Goal: Task Accomplishment & Management: Manage account settings

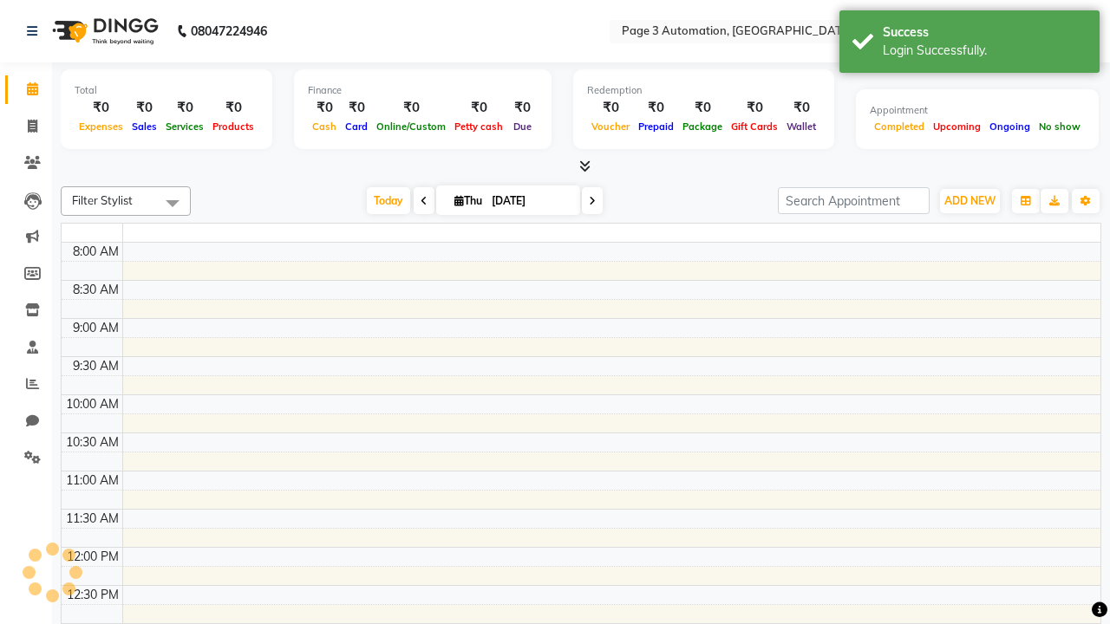
select select "en"
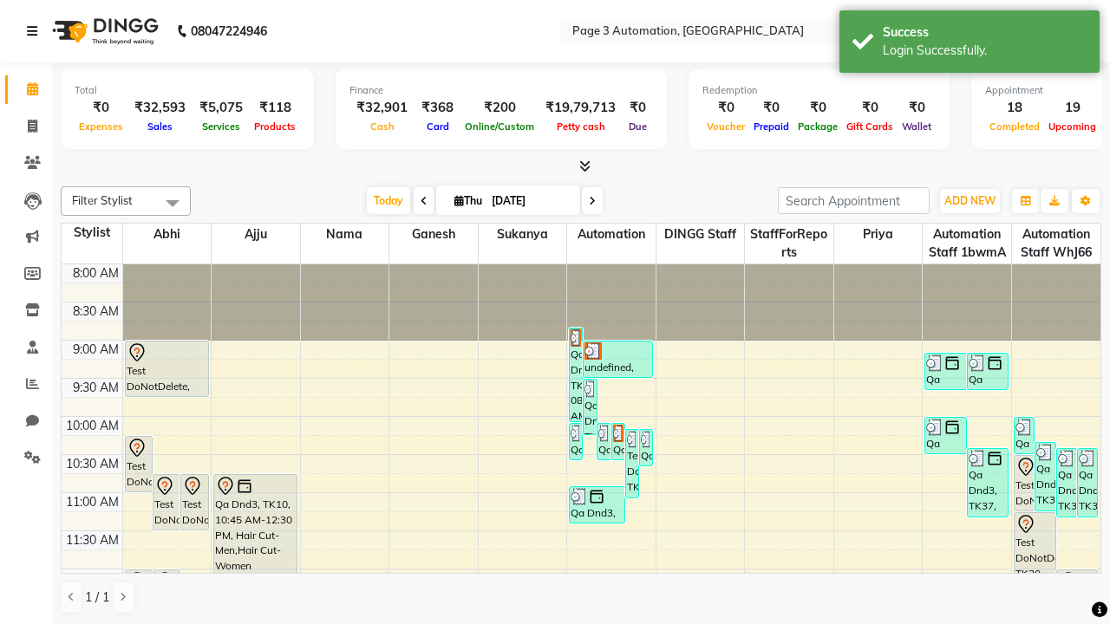
click at [36, 31] on icon at bounding box center [32, 31] width 10 height 12
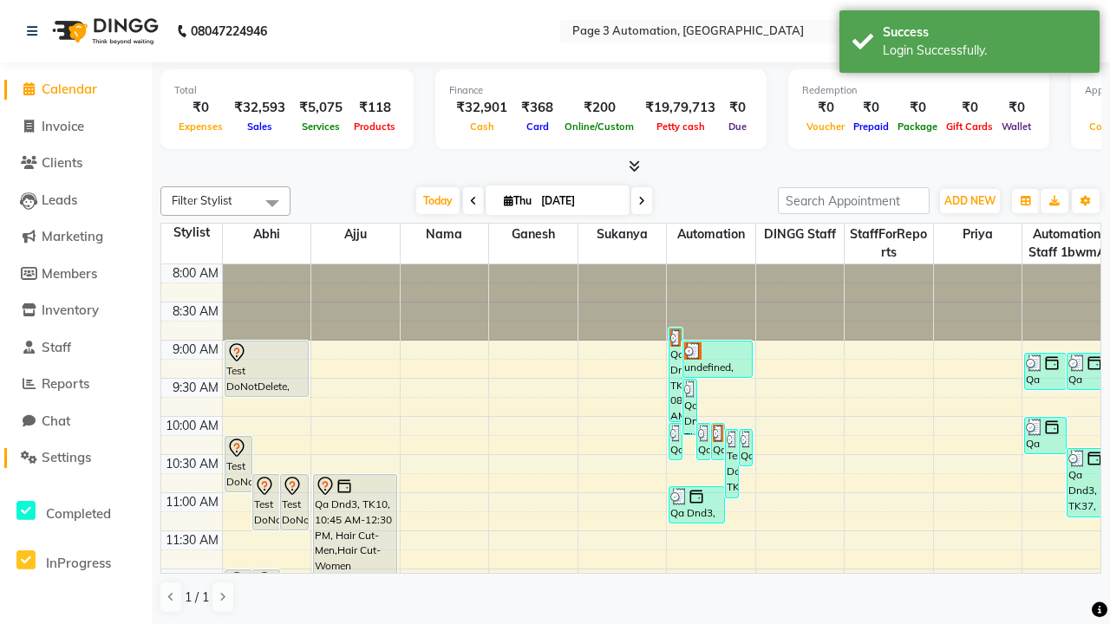
click at [75, 458] on span "Settings" at bounding box center [66, 457] width 49 height 16
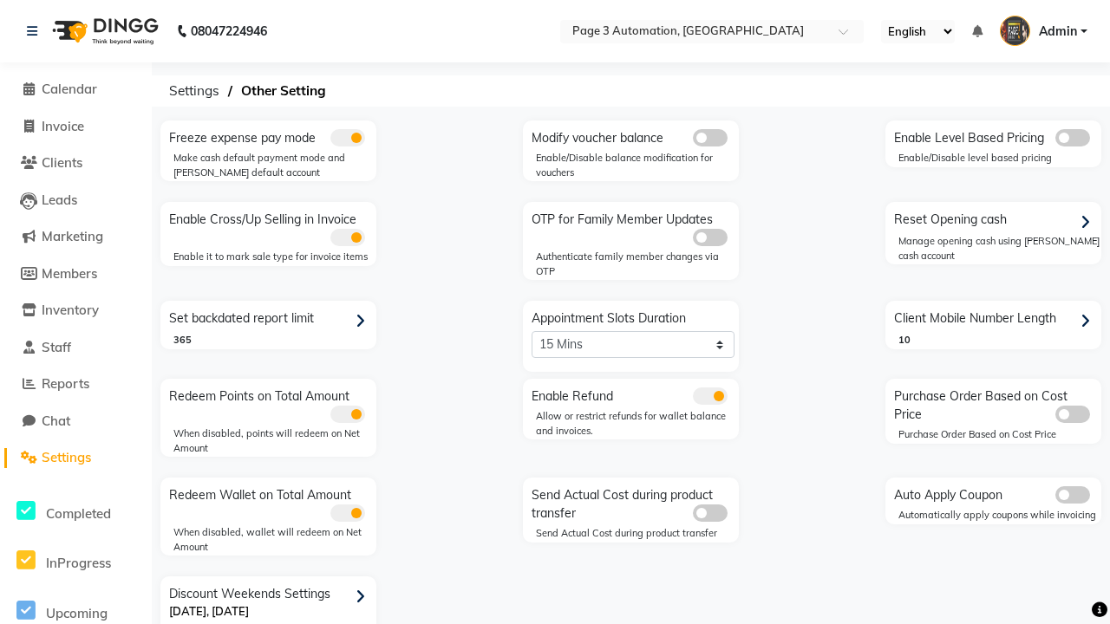
scroll to position [36, 0]
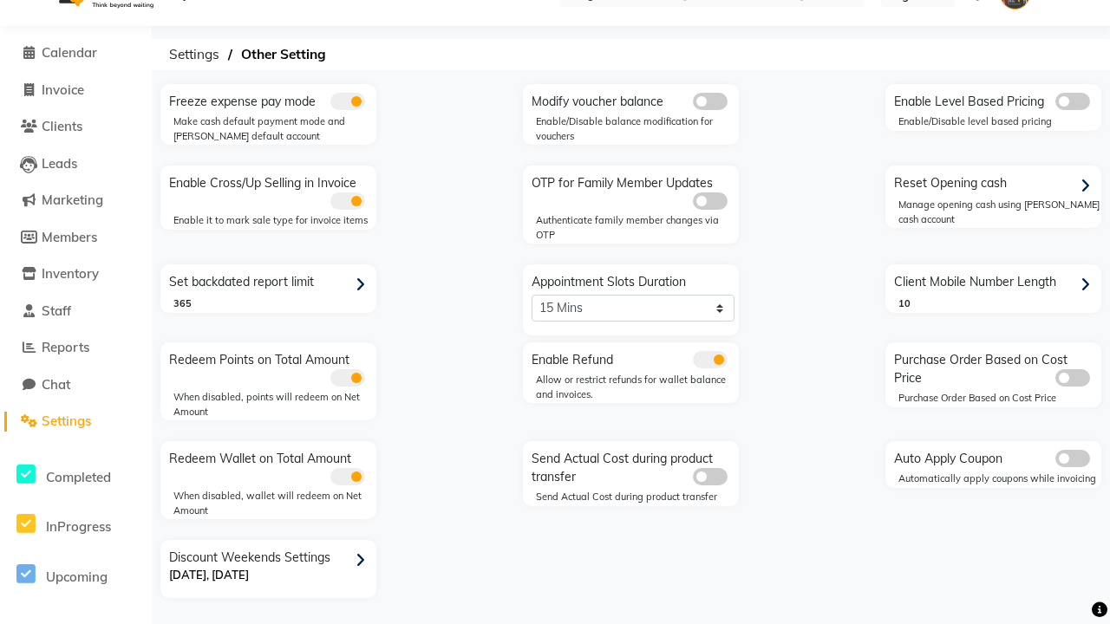
select select "5: 30"
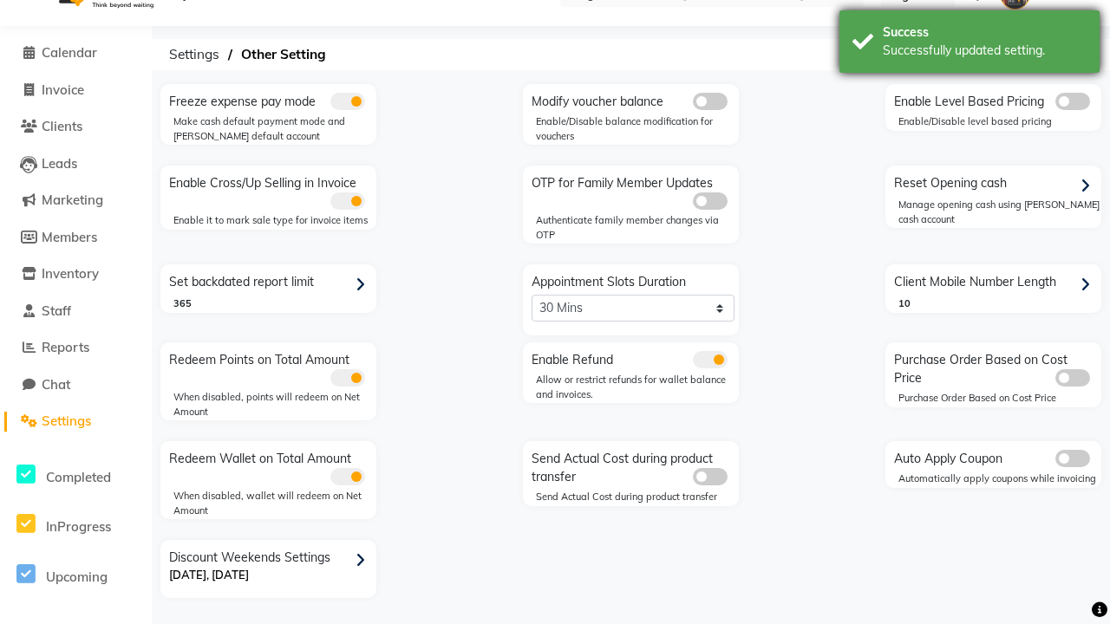
click at [969, 44] on div "Successfully updated setting." at bounding box center [984, 51] width 204 height 18
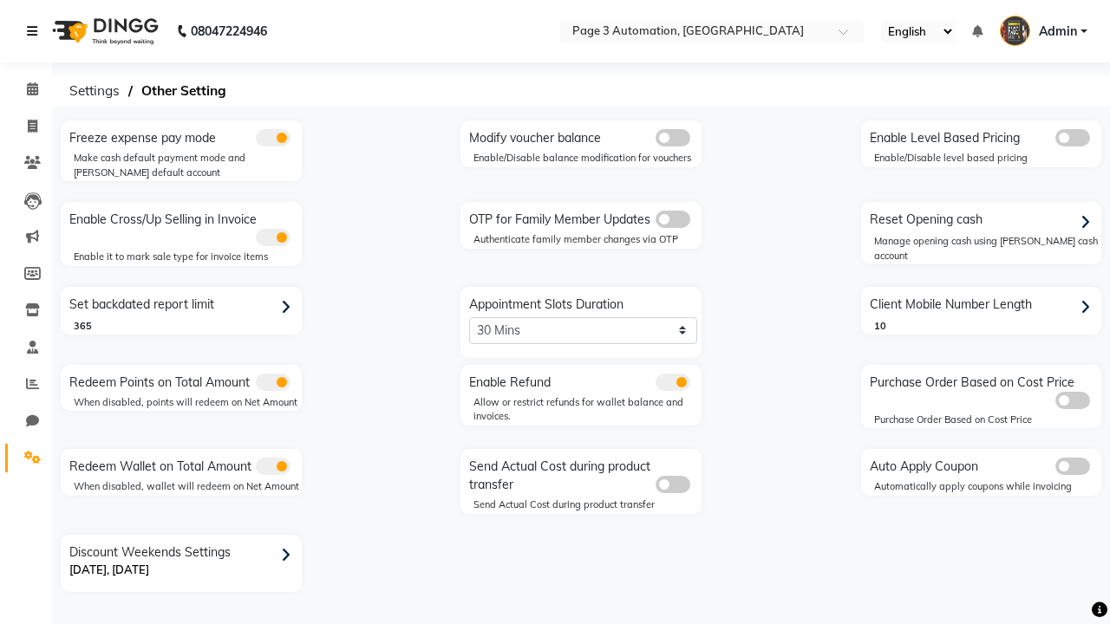
scroll to position [0, 0]
click at [26, 89] on span at bounding box center [32, 90] width 30 height 20
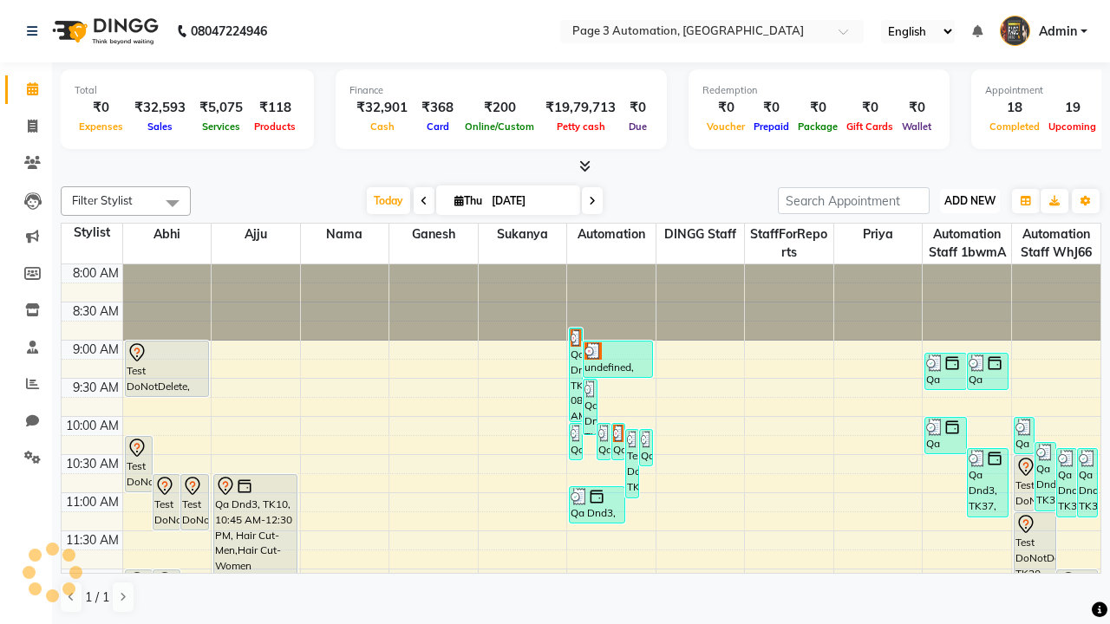
click at [969, 200] on span "ADD NEW" at bounding box center [969, 200] width 51 height 13
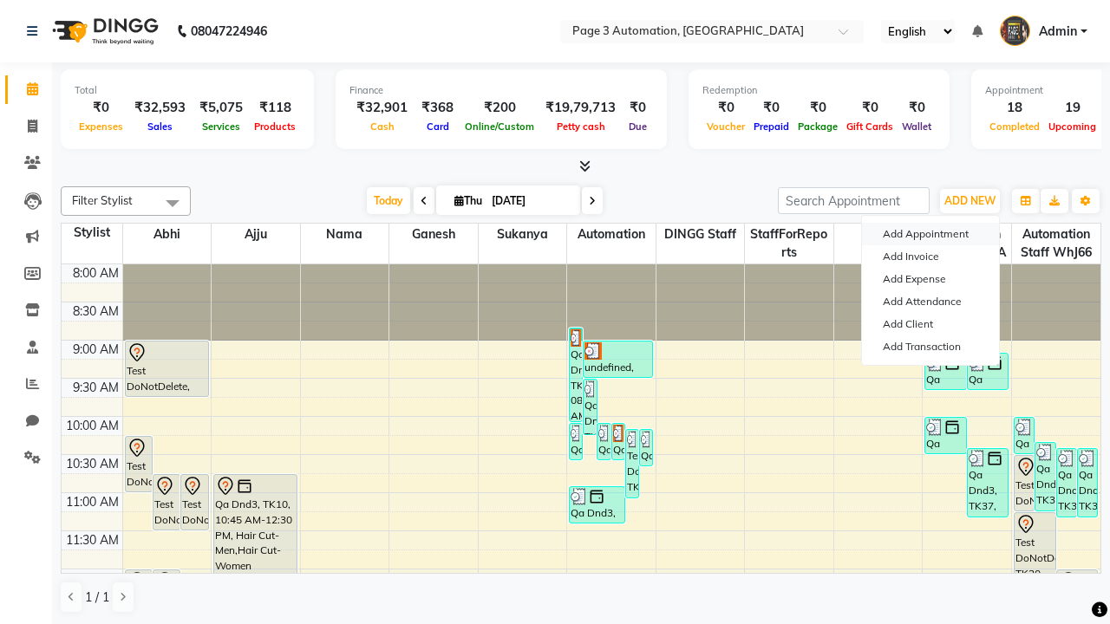
click at [930, 234] on button "Add Appointment" at bounding box center [930, 234] width 137 height 23
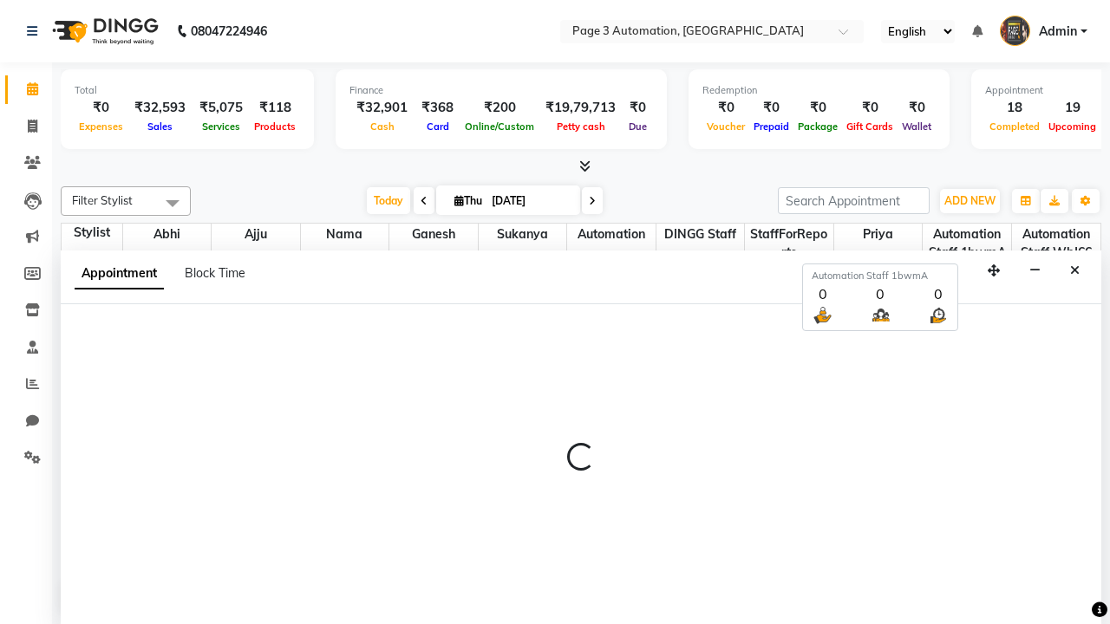
scroll to position [1, 0]
click at [36, 30] on icon at bounding box center [32, 30] width 10 height 12
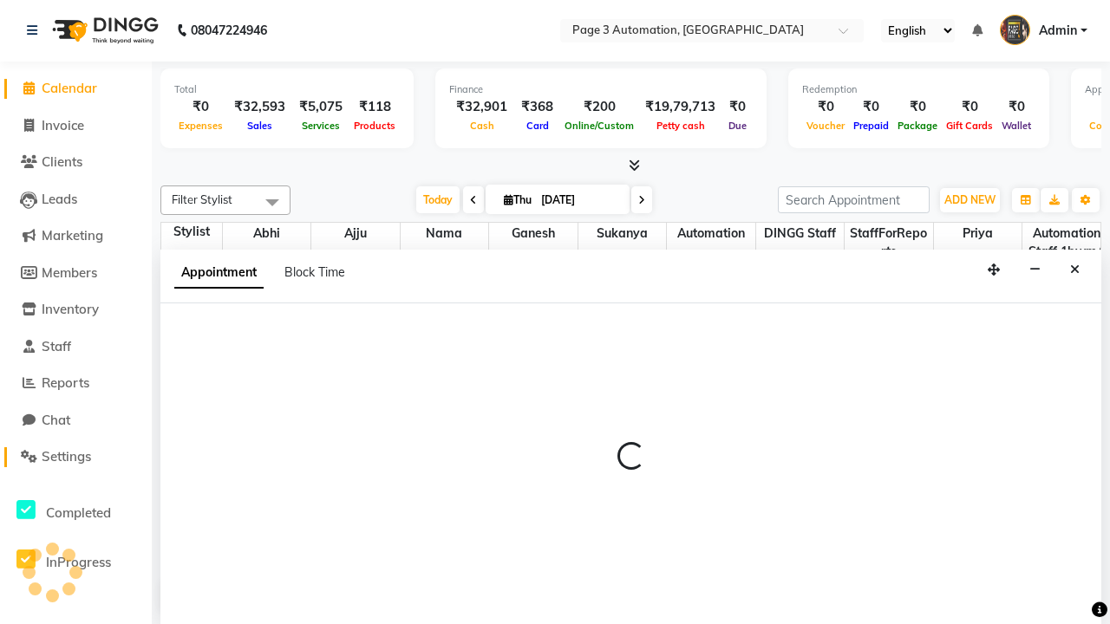
click at [75, 457] on span "Settings" at bounding box center [66, 456] width 49 height 16
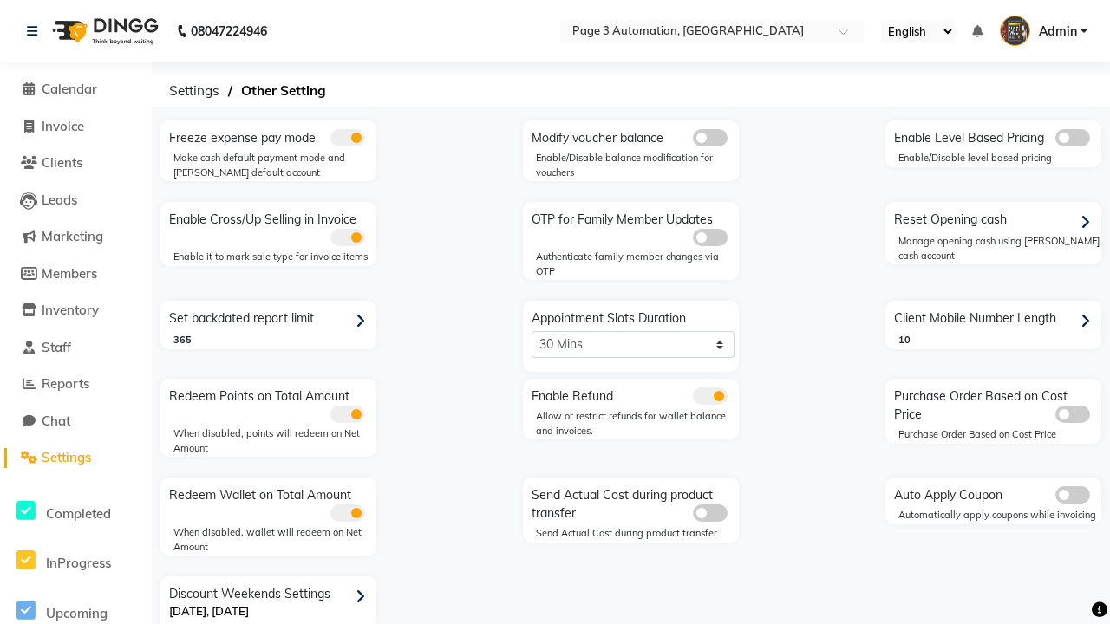
scroll to position [36, 0]
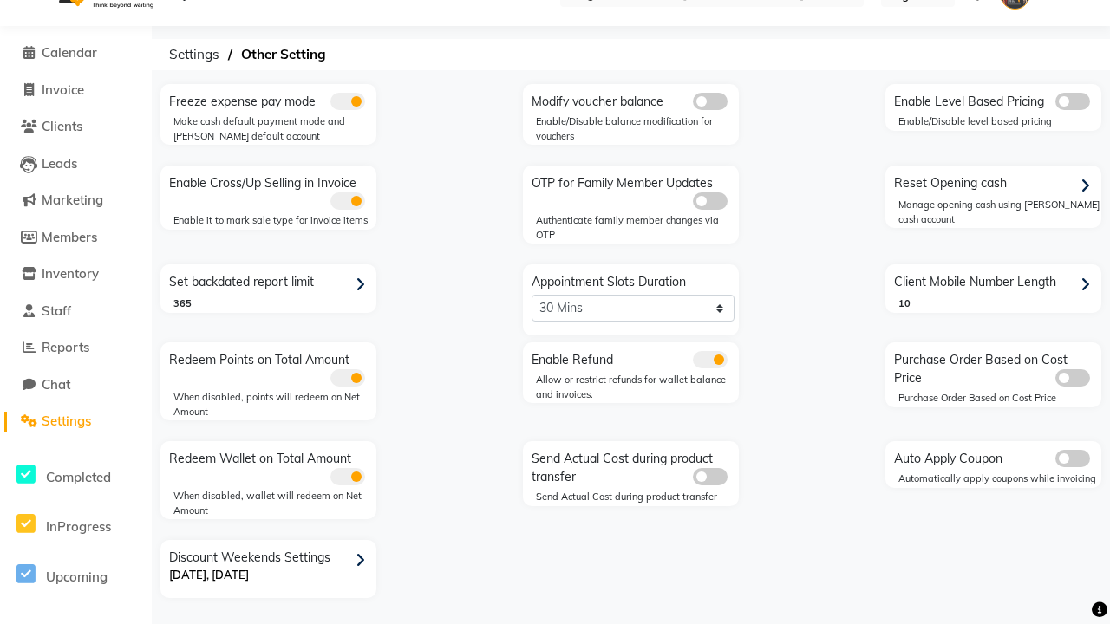
select select "2: 15"
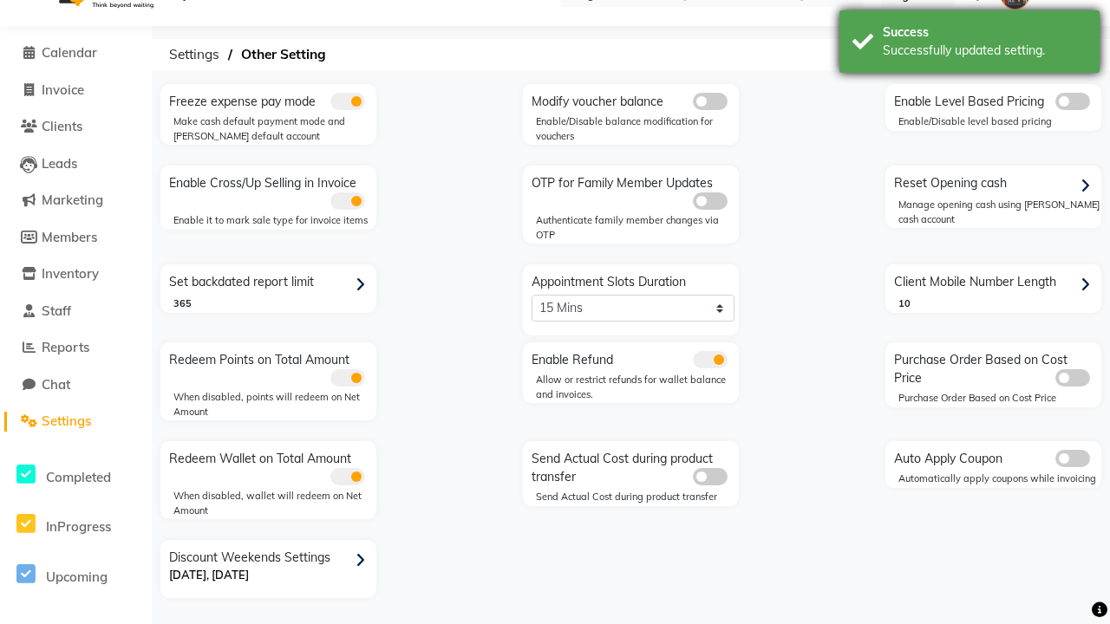
click at [969, 44] on div "Successfully updated setting." at bounding box center [984, 51] width 204 height 18
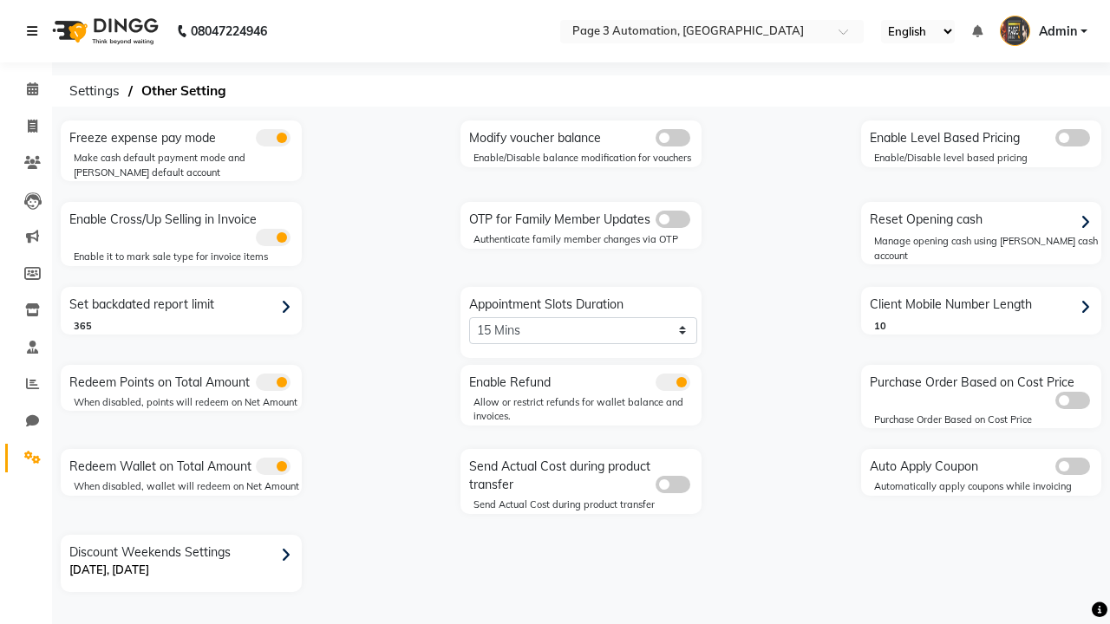
scroll to position [0, 0]
click at [26, 89] on span at bounding box center [32, 90] width 30 height 20
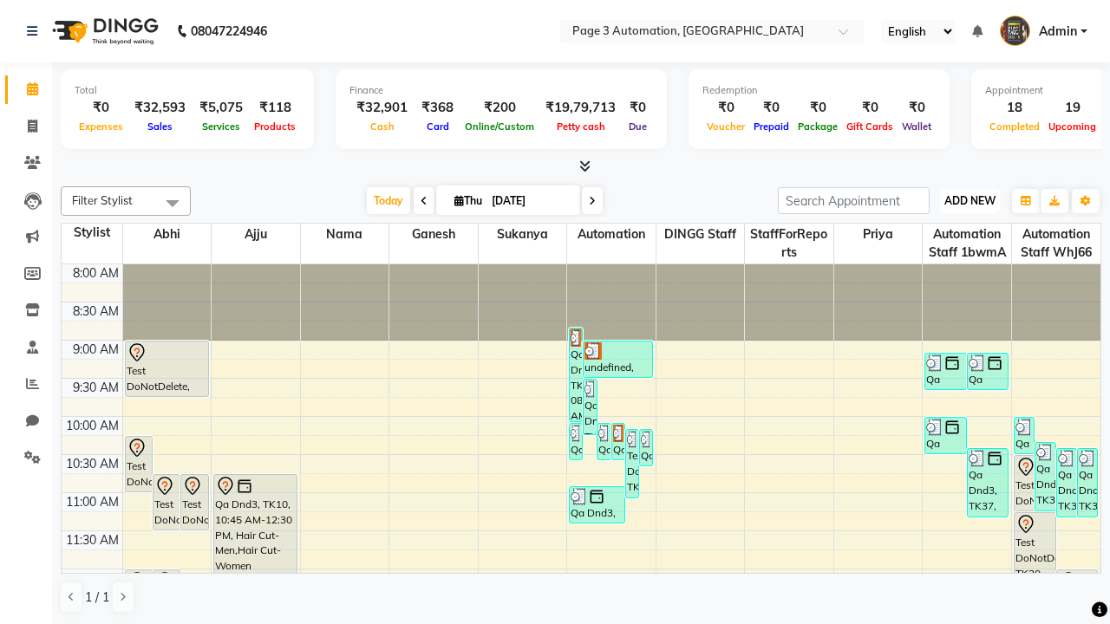
click at [969, 200] on span "ADD NEW" at bounding box center [969, 200] width 51 height 13
click at [0, 0] on button "Add Appointment" at bounding box center [0, 0] width 0 height 0
select select "tentative"
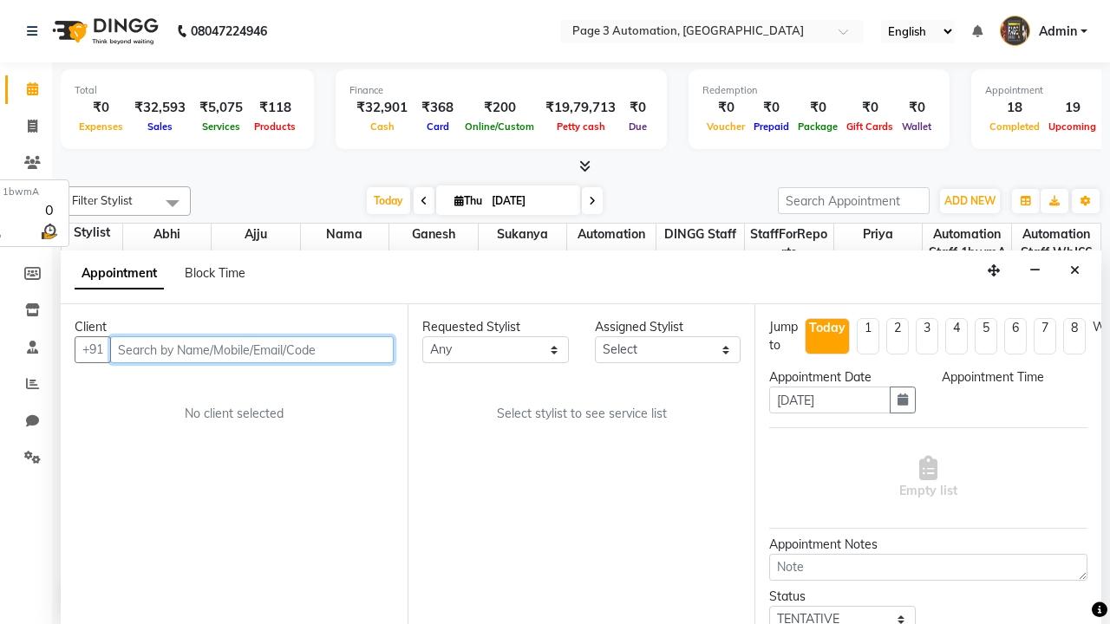
select select "540"
